Goal: Task Accomplishment & Management: Manage account settings

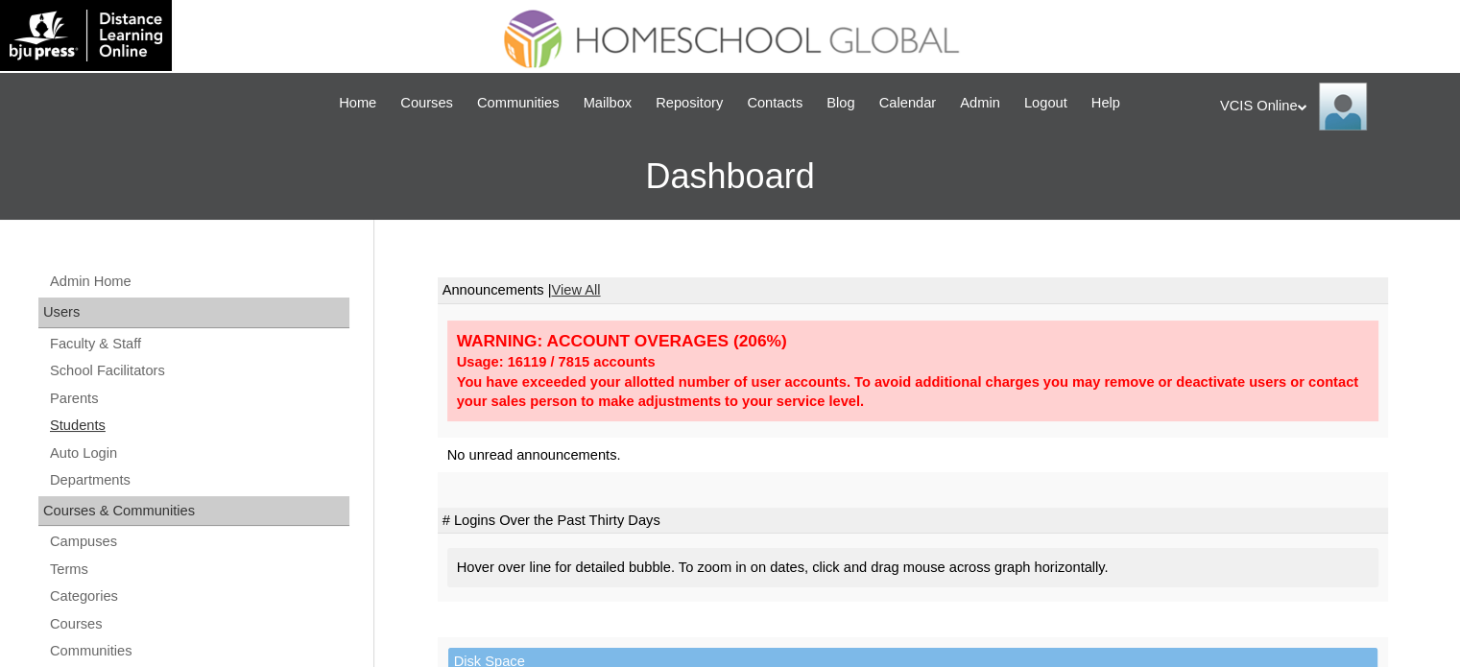
click at [84, 416] on link "Students" at bounding box center [198, 426] width 301 height 24
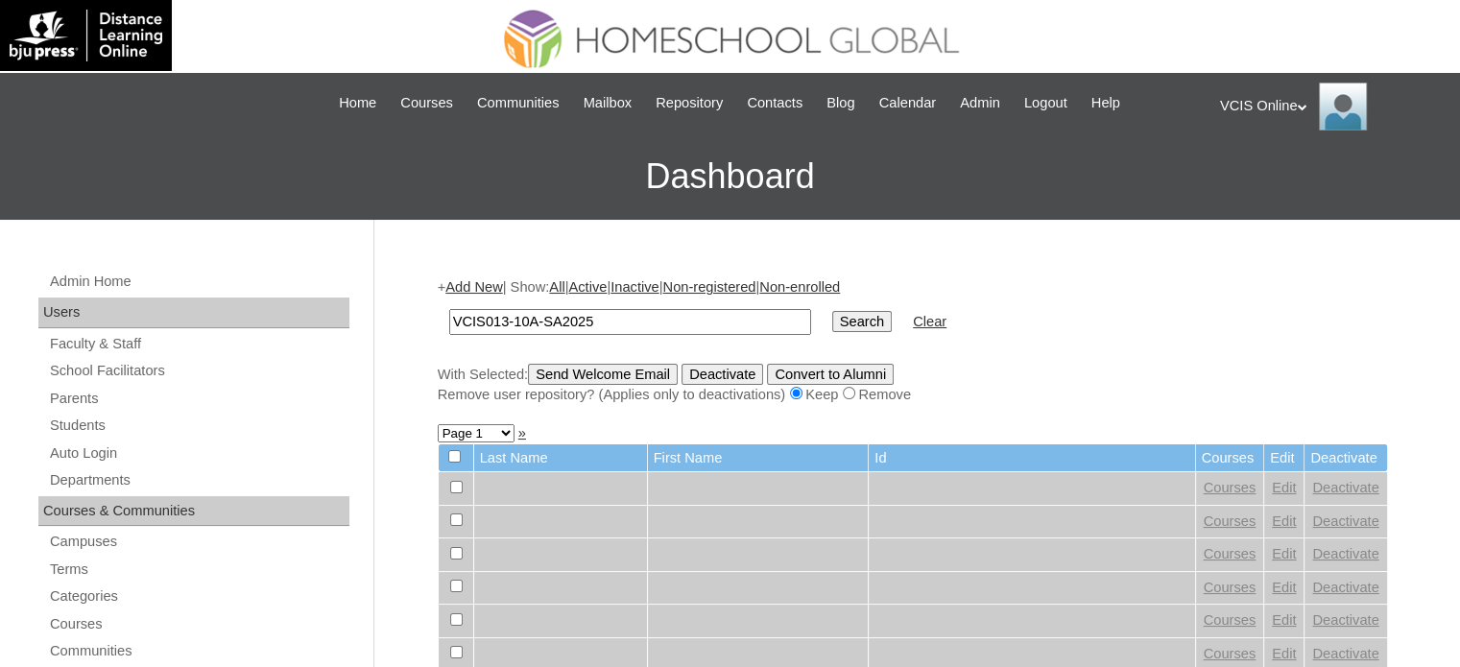
type input "VCIS013-10A-SA2025"
click at [832, 324] on input "Search" at bounding box center [862, 321] width 60 height 21
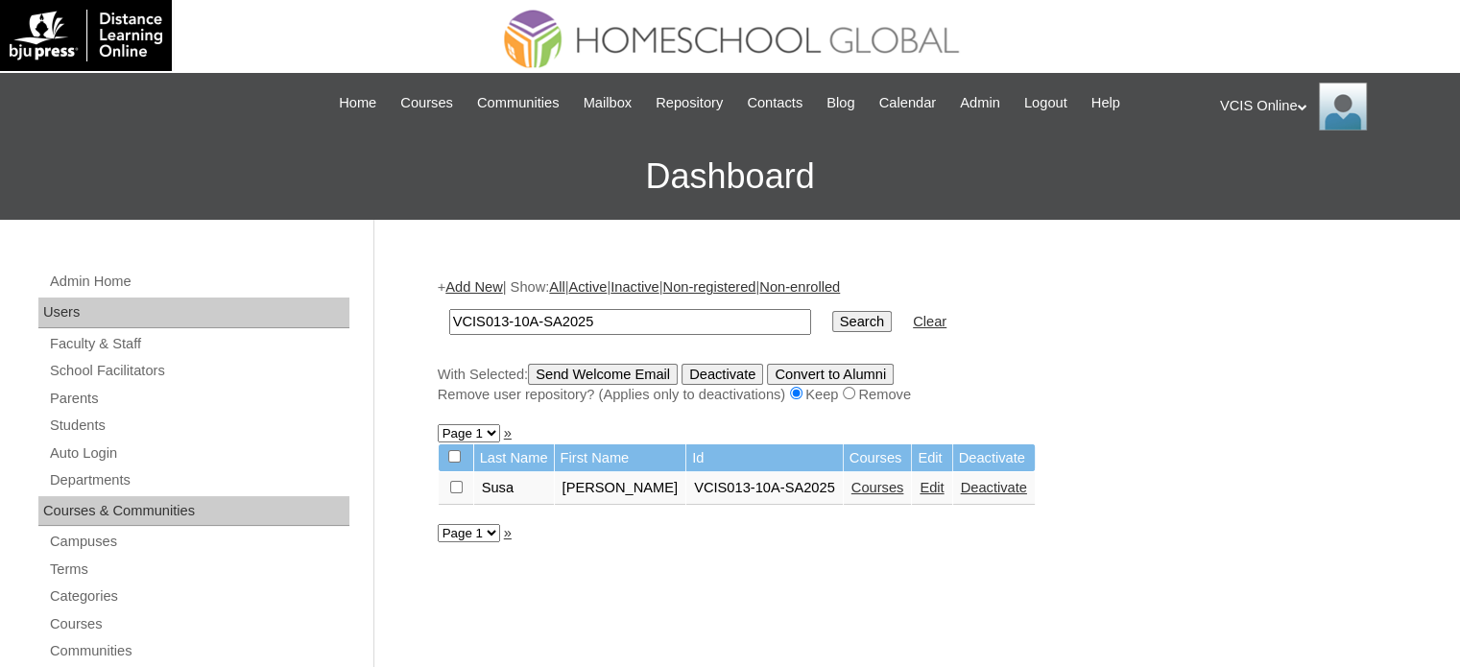
click at [858, 487] on link "Courses" at bounding box center [877, 487] width 53 height 15
click at [867, 491] on link "Courses" at bounding box center [877, 487] width 53 height 15
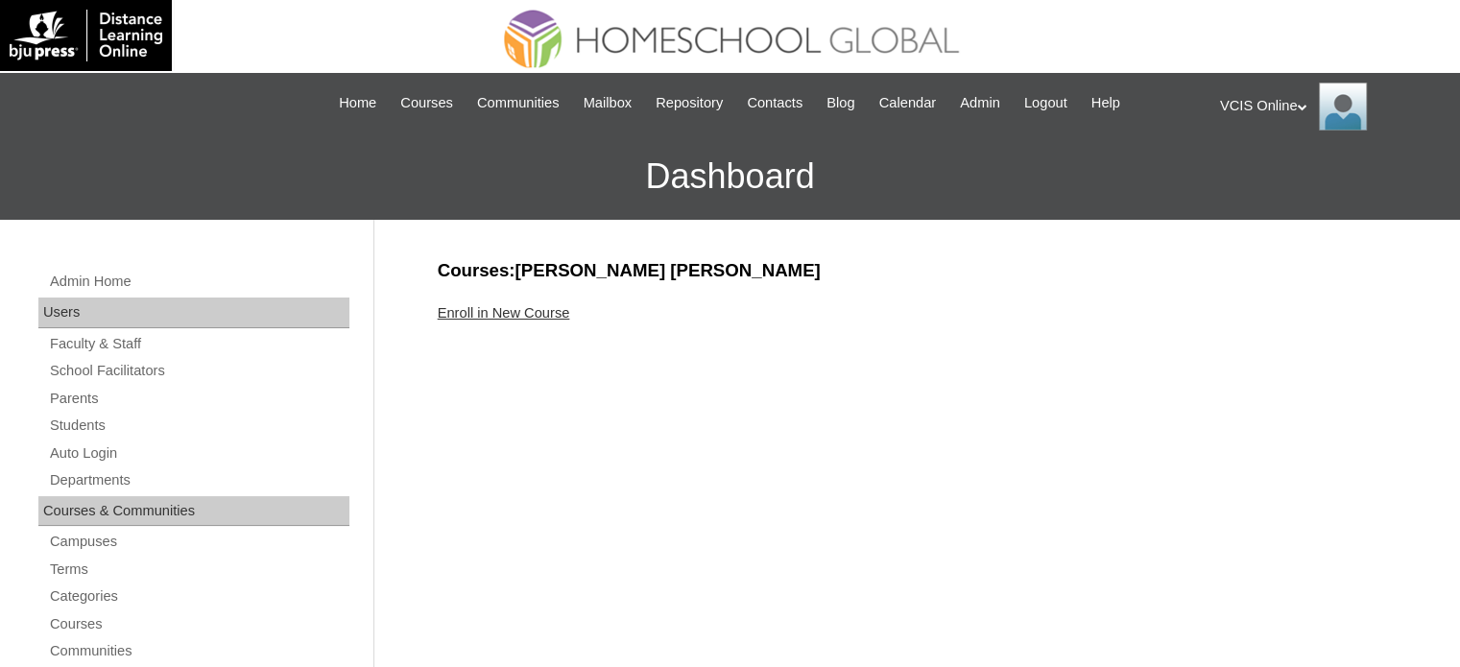
click at [513, 303] on div "Enroll in New Course" at bounding box center [913, 313] width 950 height 20
click at [512, 310] on link "Enroll in New Course" at bounding box center [504, 312] width 132 height 15
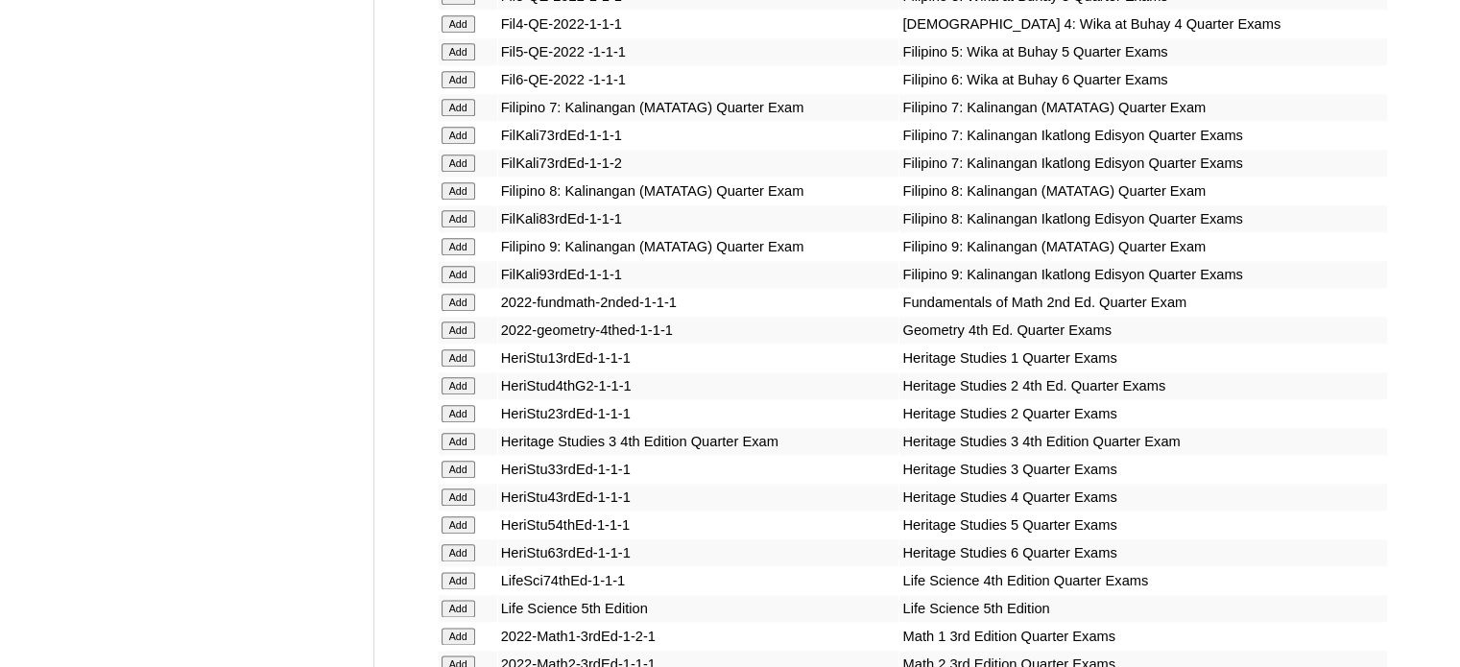
scroll to position [5725, 0]
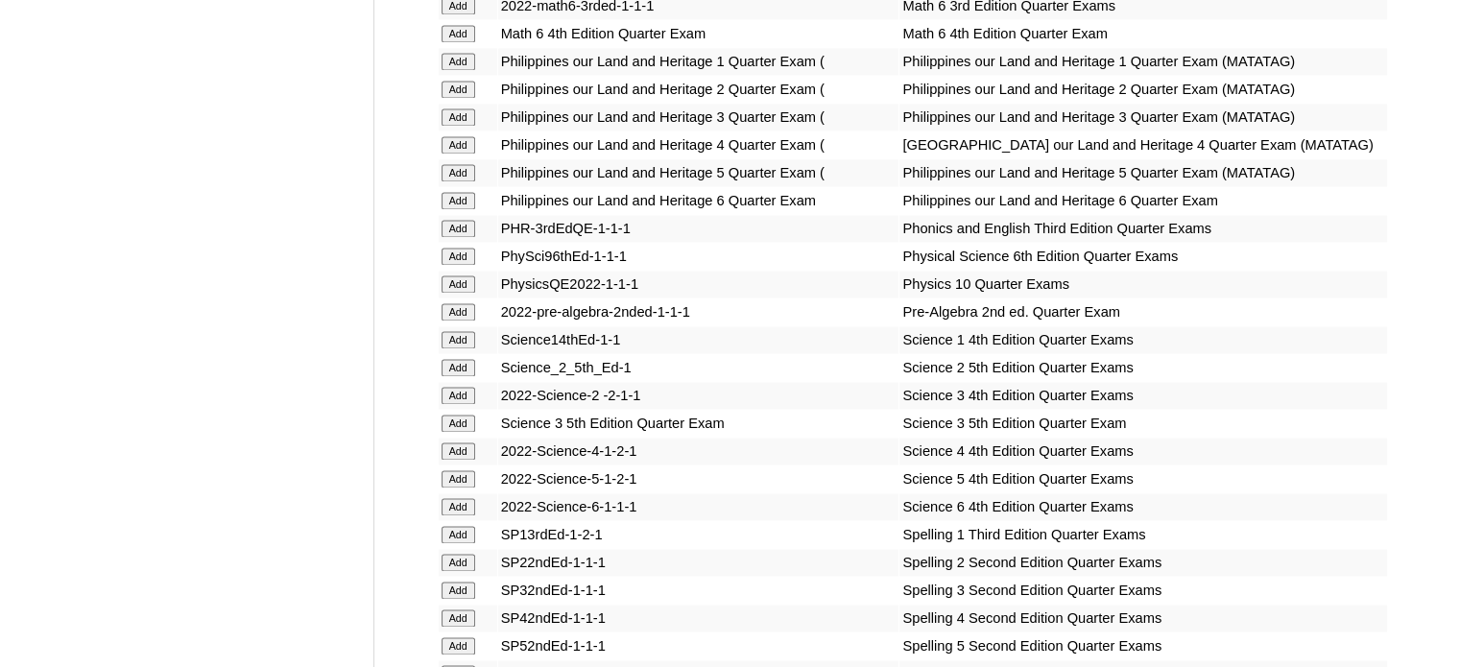
scroll to position [4785, 0]
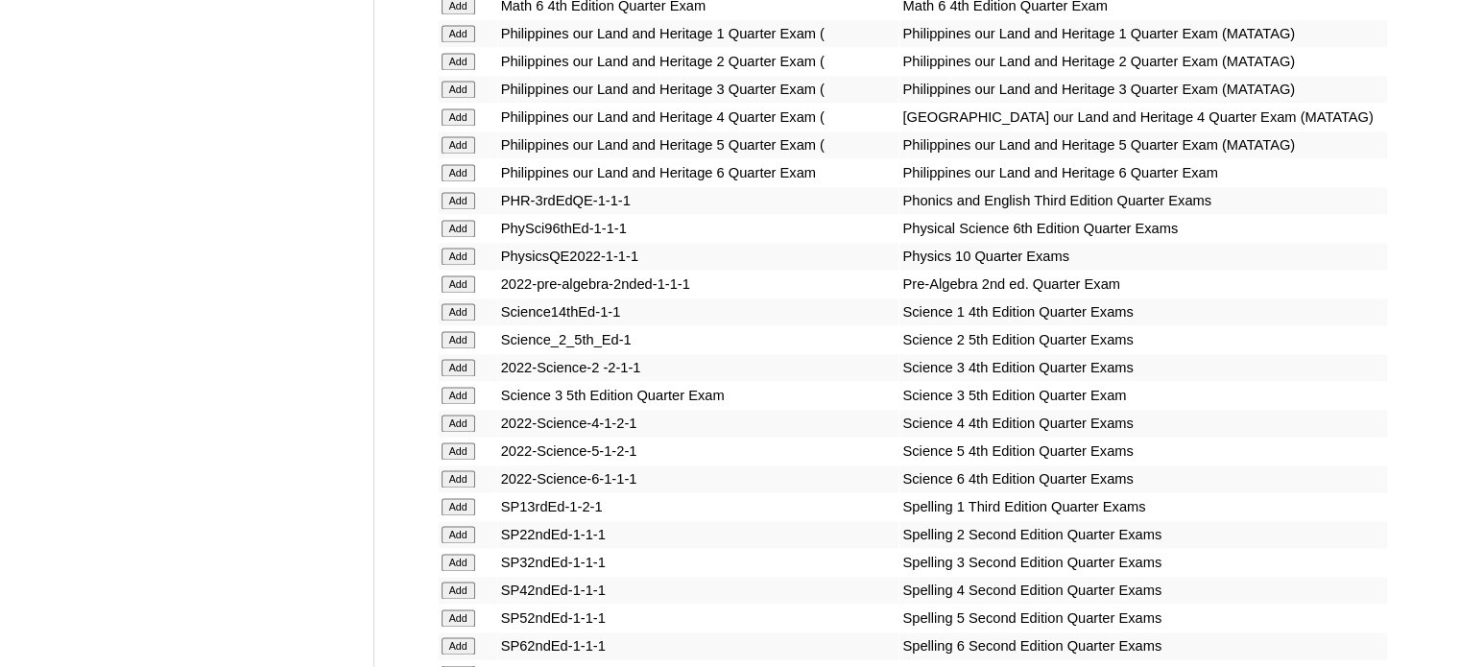
scroll to position [6831, 0]
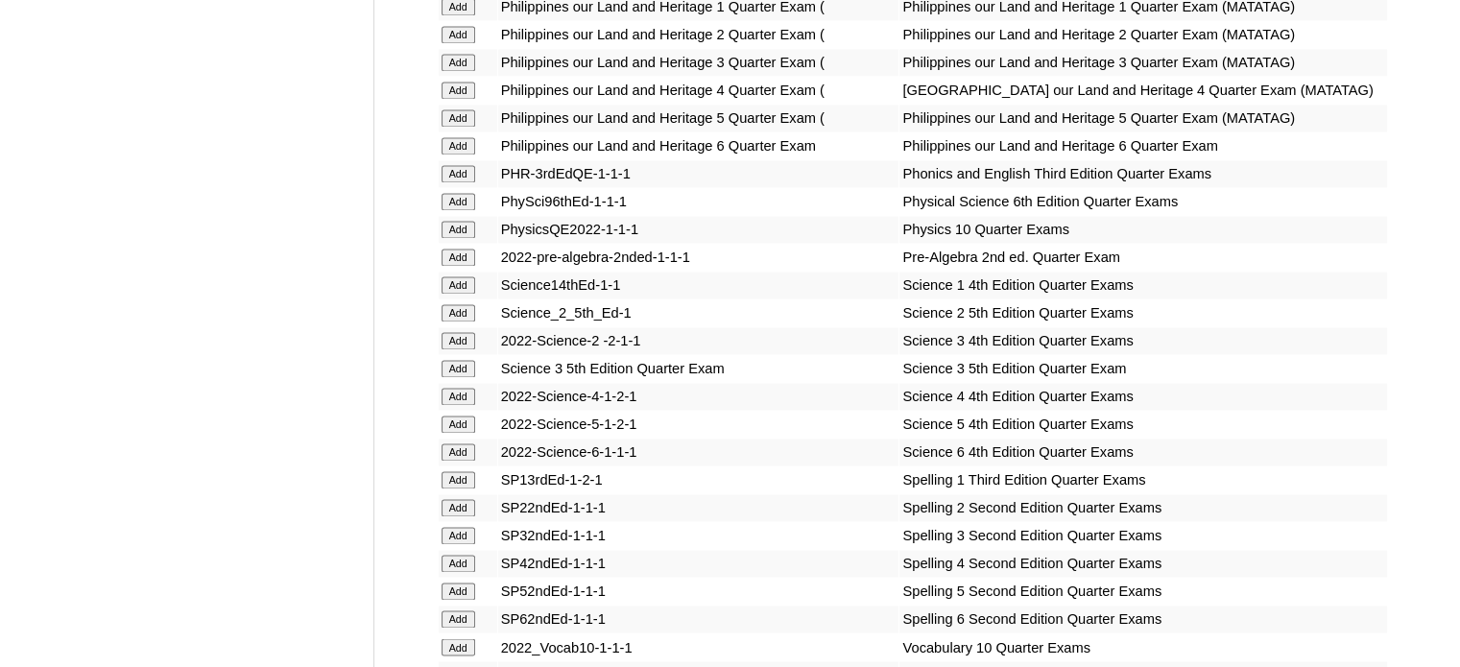
scroll to position [5200, 0]
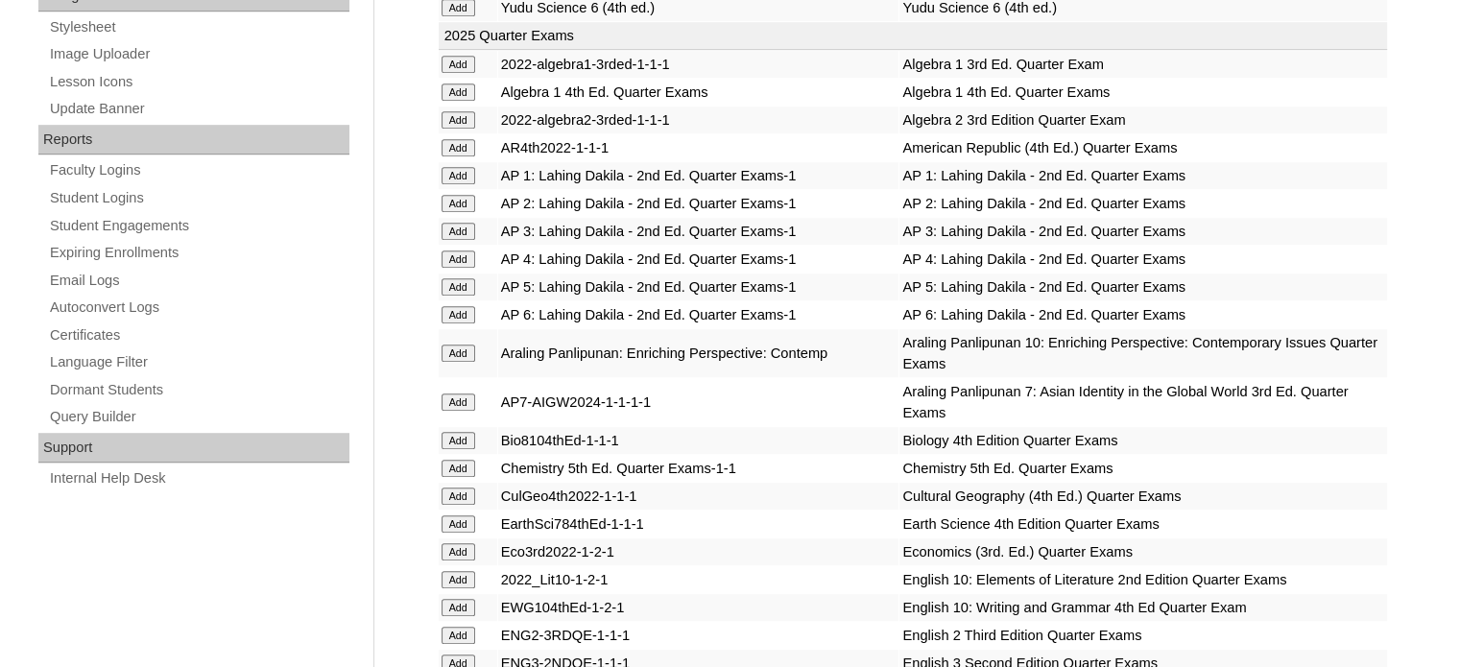
scroll to position [3790, 0]
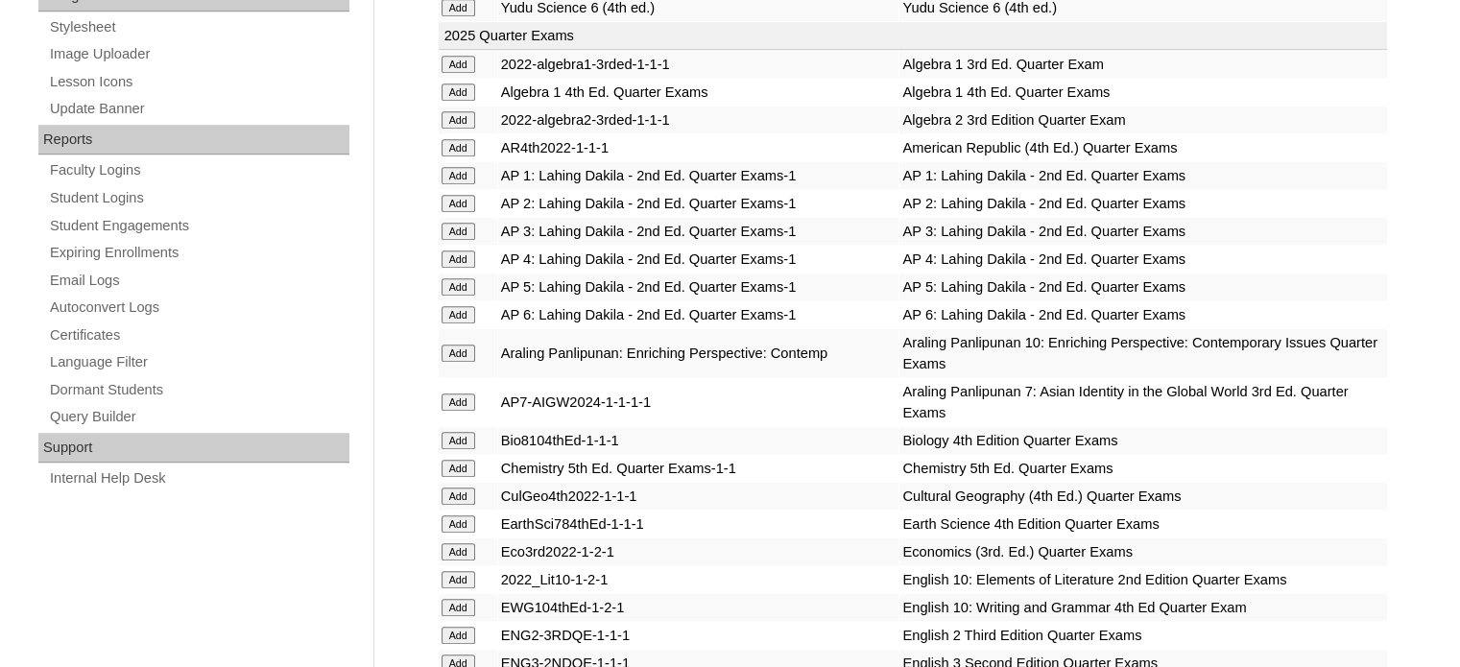
scroll to position [4012, 0]
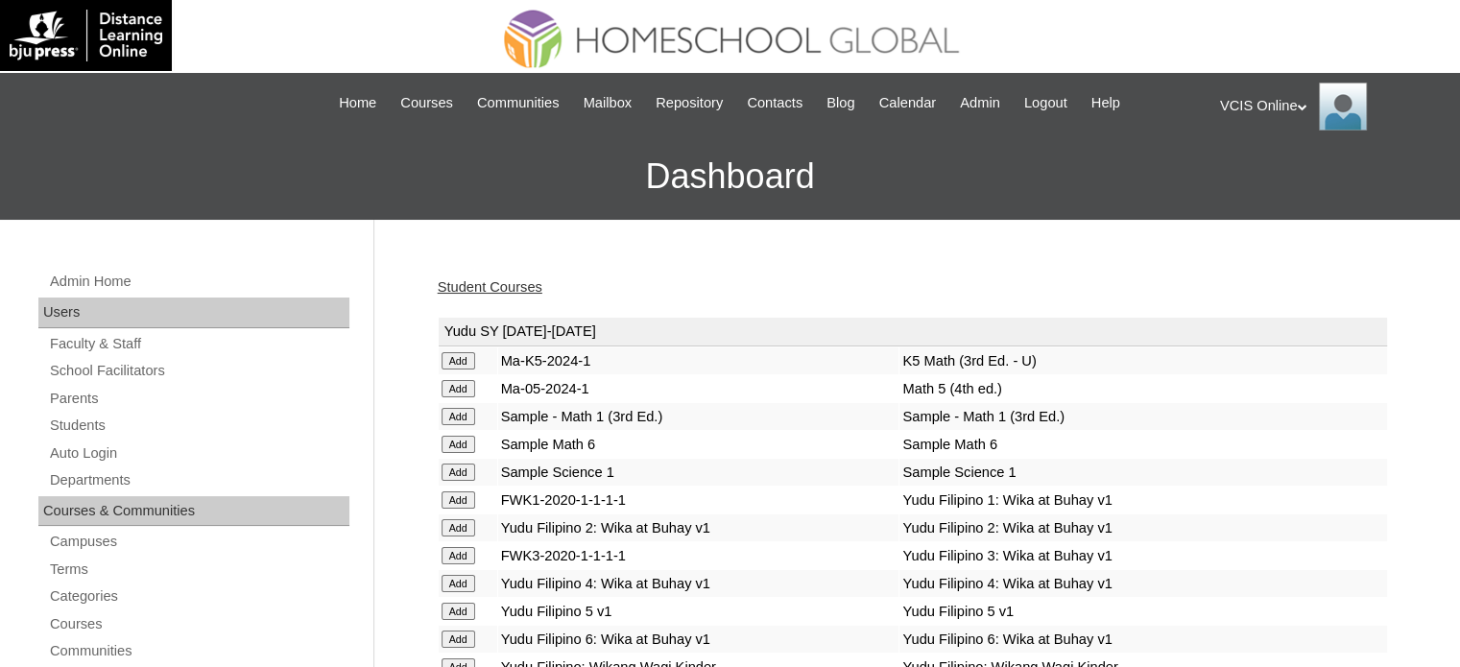
click at [521, 290] on link "Student Courses" at bounding box center [490, 286] width 105 height 15
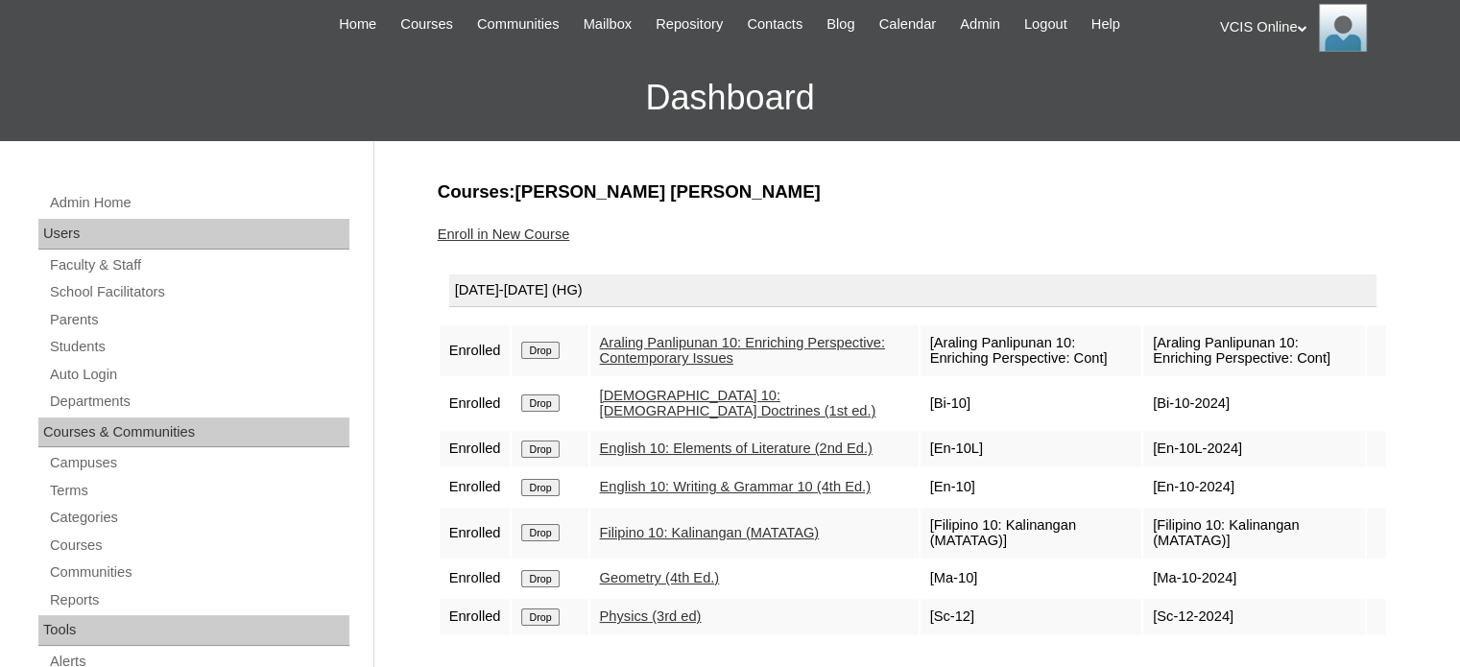
scroll to position [192, 0]
